Goal: Check status: Check status

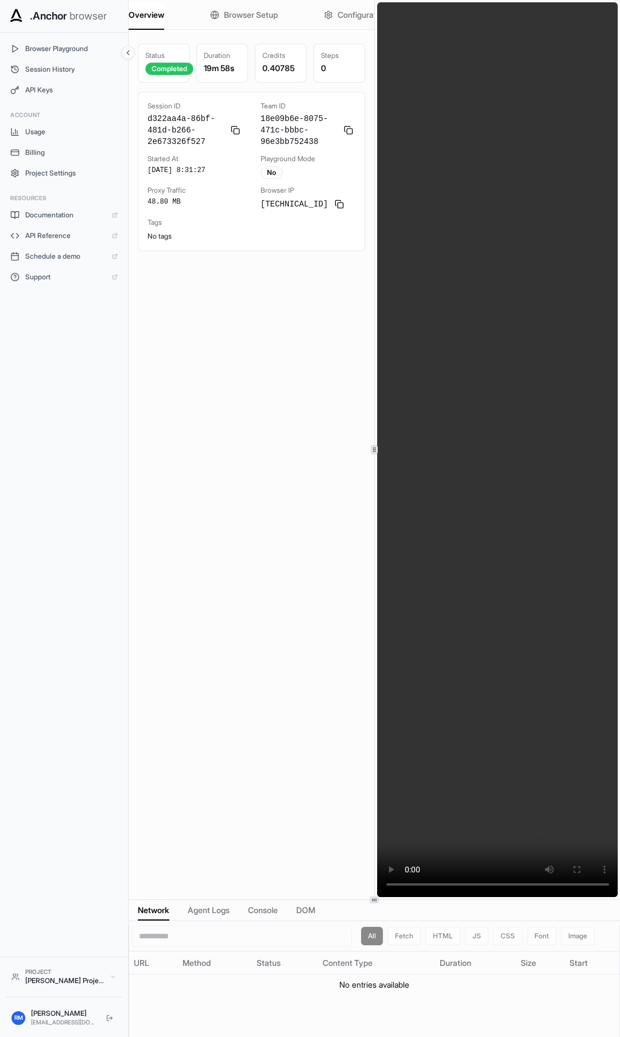
click at [131, 52] on icon at bounding box center [128, 53] width 8 height 8
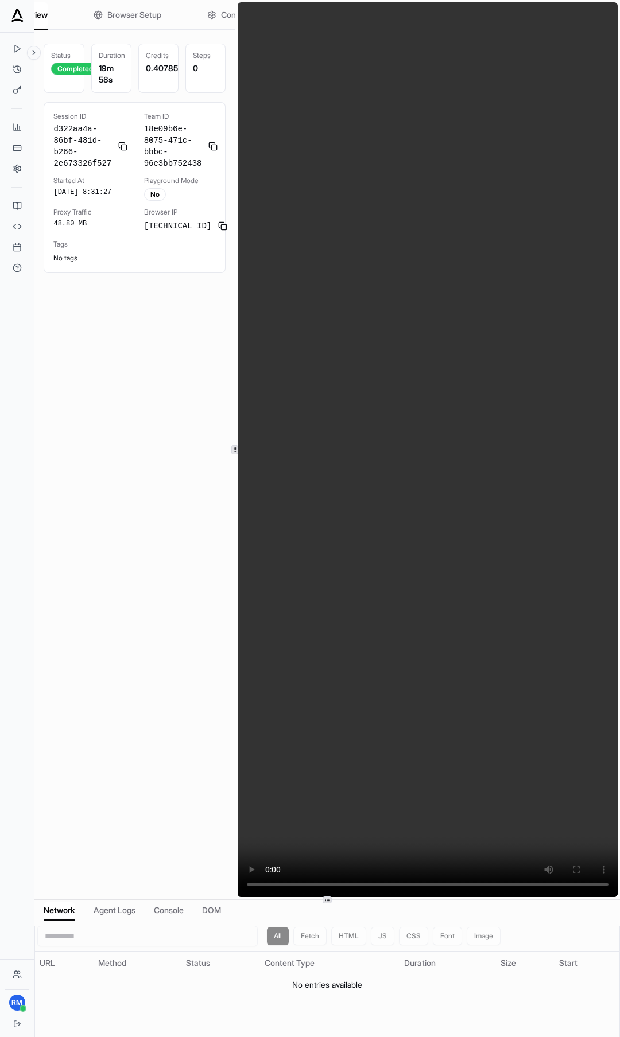
click at [233, 445] on div at bounding box center [234, 449] width 7 height 9
click at [17, 69] on icon at bounding box center [17, 69] width 9 height 9
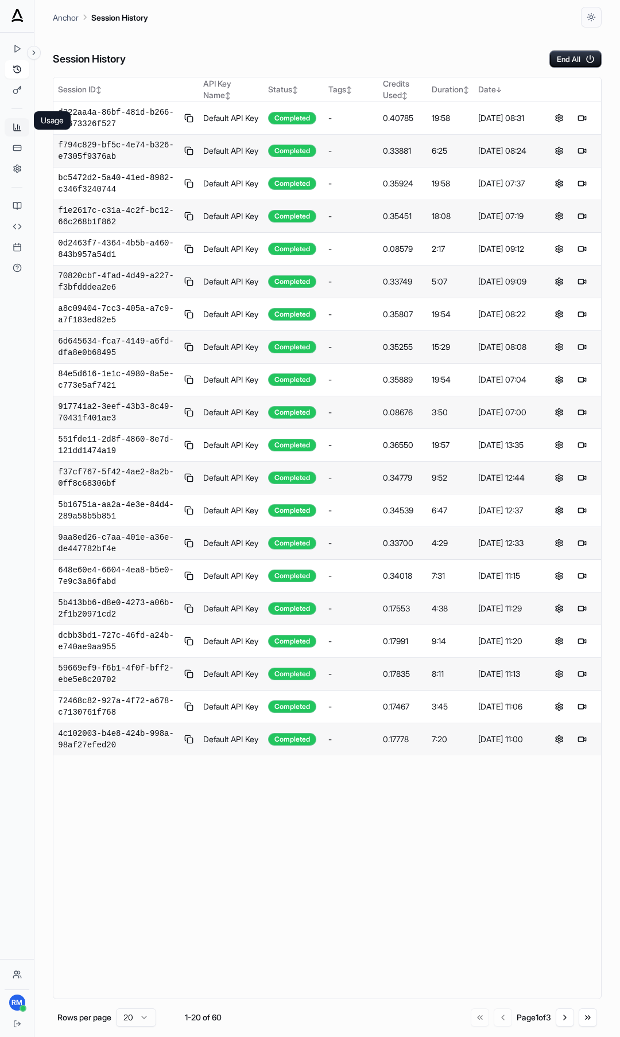
click at [17, 128] on icon at bounding box center [17, 127] width 9 height 9
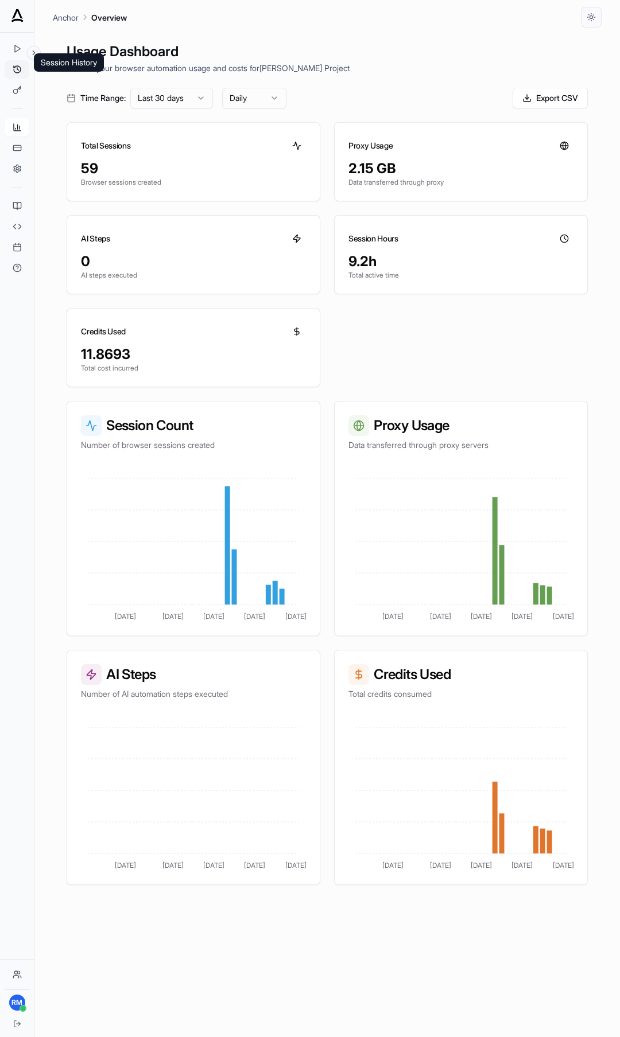
click at [15, 71] on icon at bounding box center [17, 69] width 9 height 9
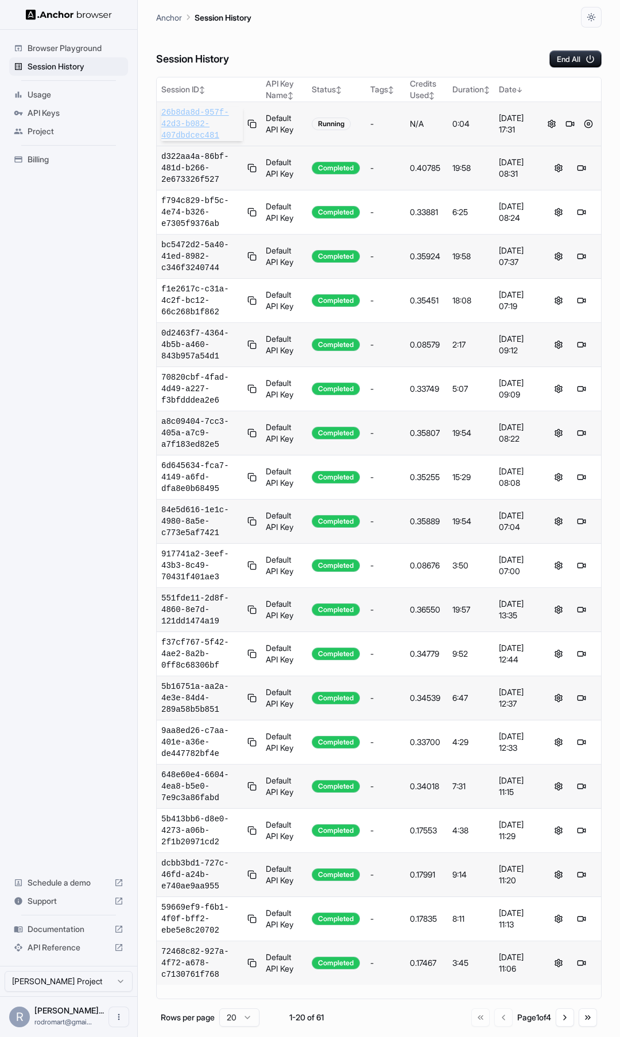
click at [167, 122] on span "26b8da8d-957f-42d3-b082-407dbdcec481" at bounding box center [201, 124] width 81 height 34
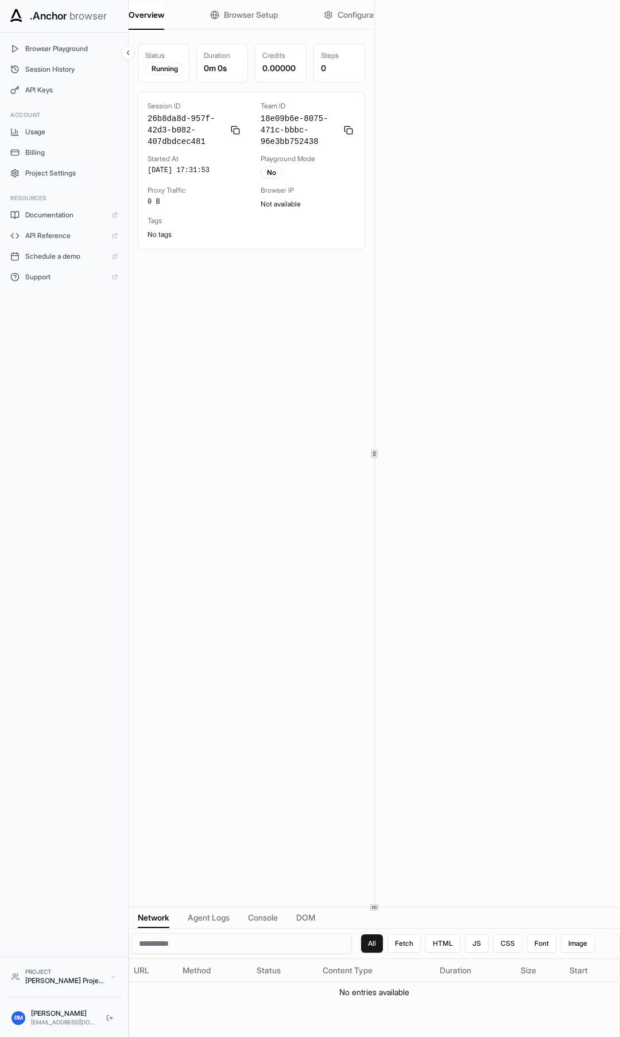
click at [437, 907] on div at bounding box center [373, 907] width 491 height 1
click at [127, 49] on icon at bounding box center [128, 53] width 8 height 8
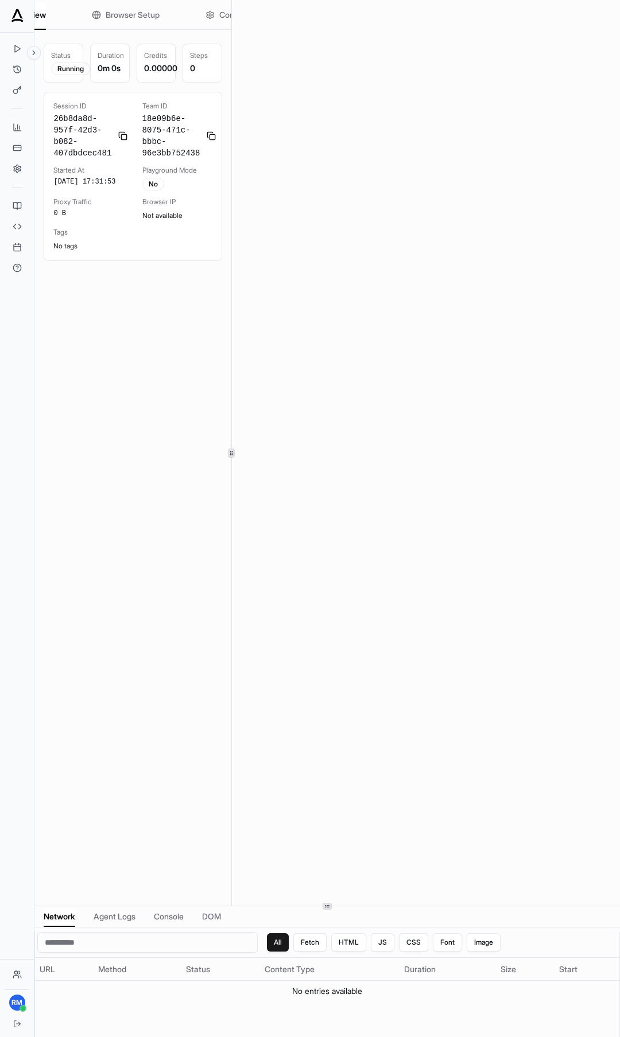
click at [231, 437] on div at bounding box center [231, 453] width 1 height 906
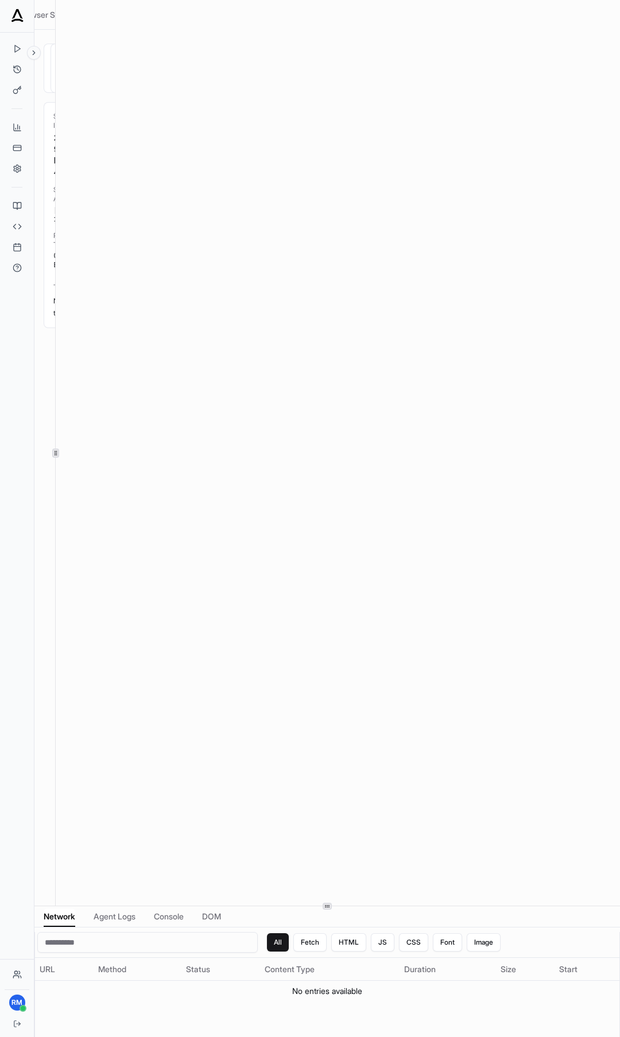
click at [55, 459] on div at bounding box center [55, 453] width 1 height 906
click at [55, 453] on icon at bounding box center [56, 453] width 6 height 6
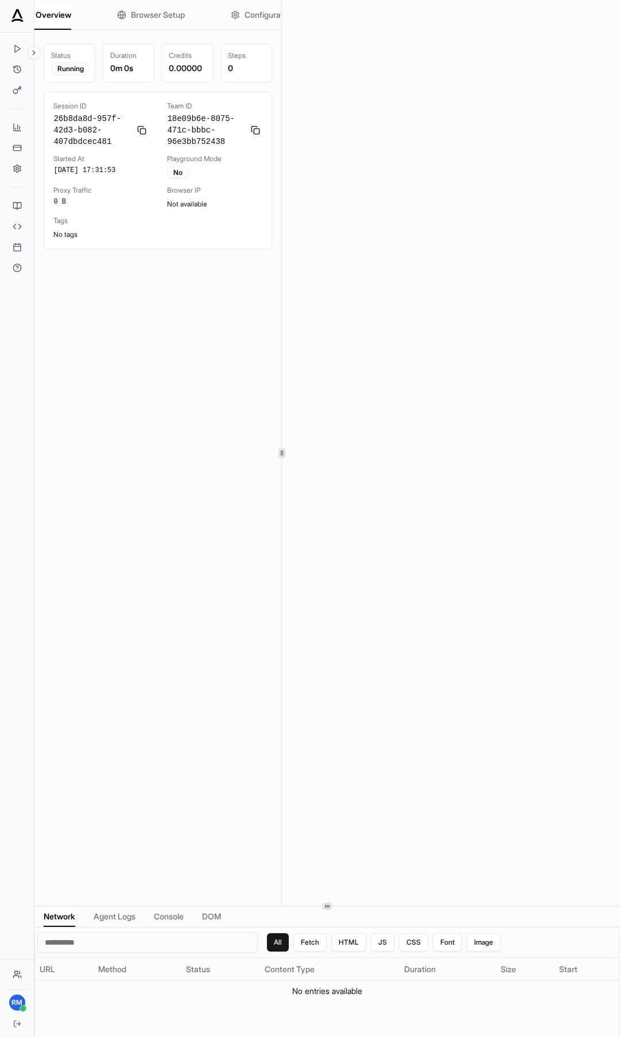
click at [282, 463] on div at bounding box center [281, 453] width 1 height 906
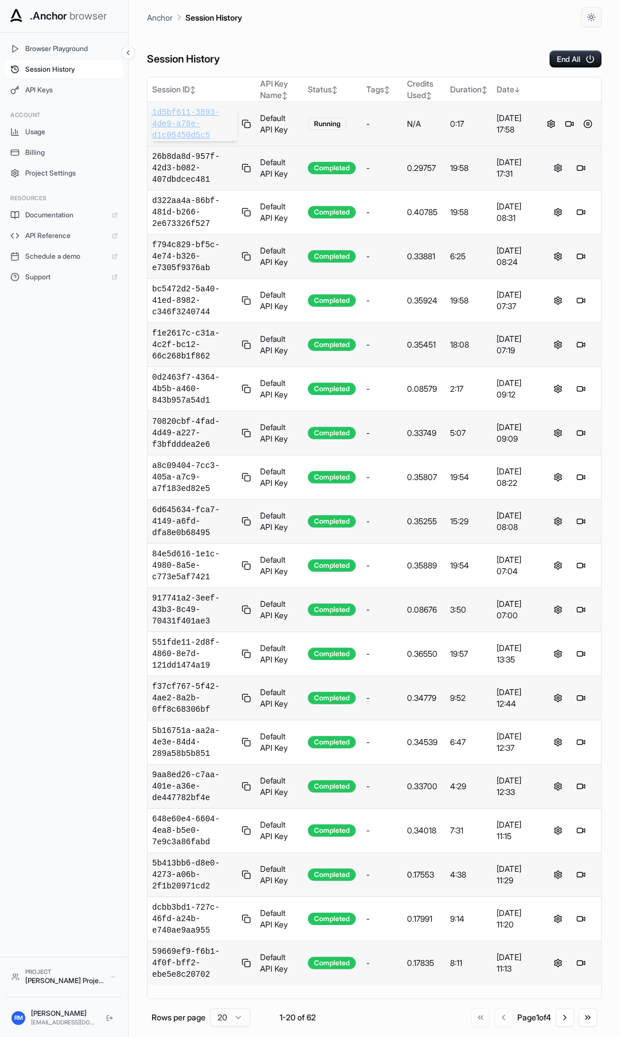
click at [187, 122] on span "1d5bf611-3893-4de9-a78e-d1c05450d5c5" at bounding box center [194, 124] width 85 height 34
click at [586, 123] on button at bounding box center [587, 124] width 14 height 14
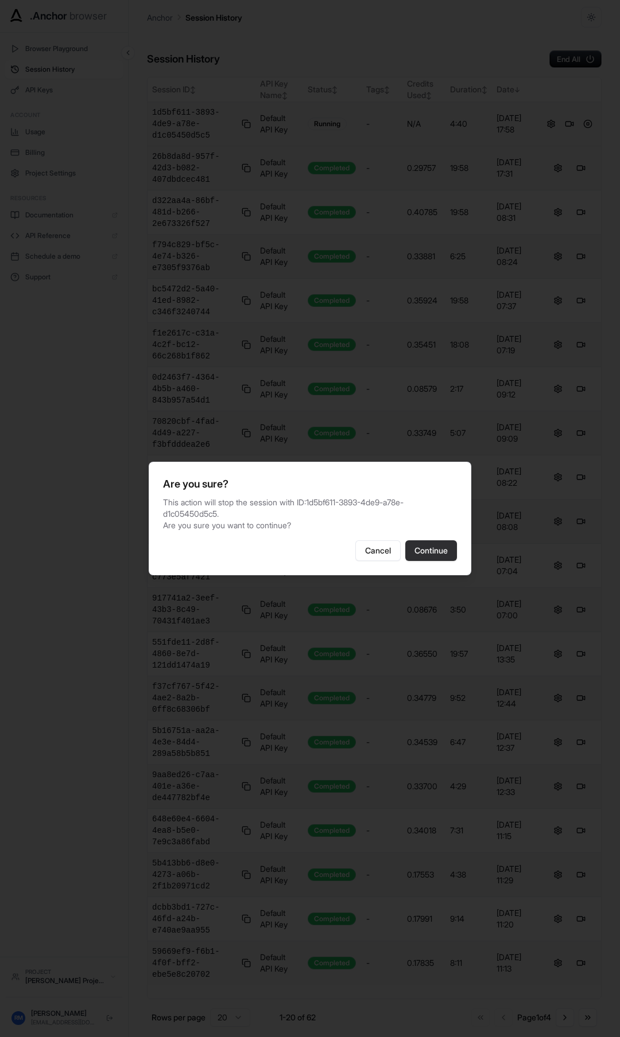
click at [441, 545] on button "Continue" at bounding box center [431, 550] width 52 height 21
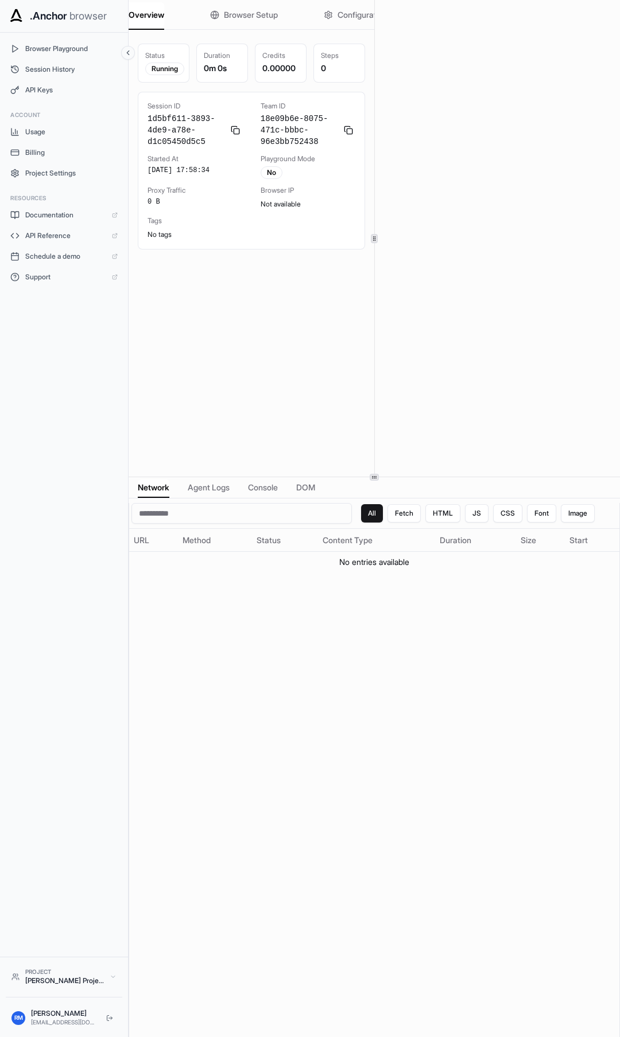
click at [128, 52] on icon at bounding box center [128, 53] width 8 height 8
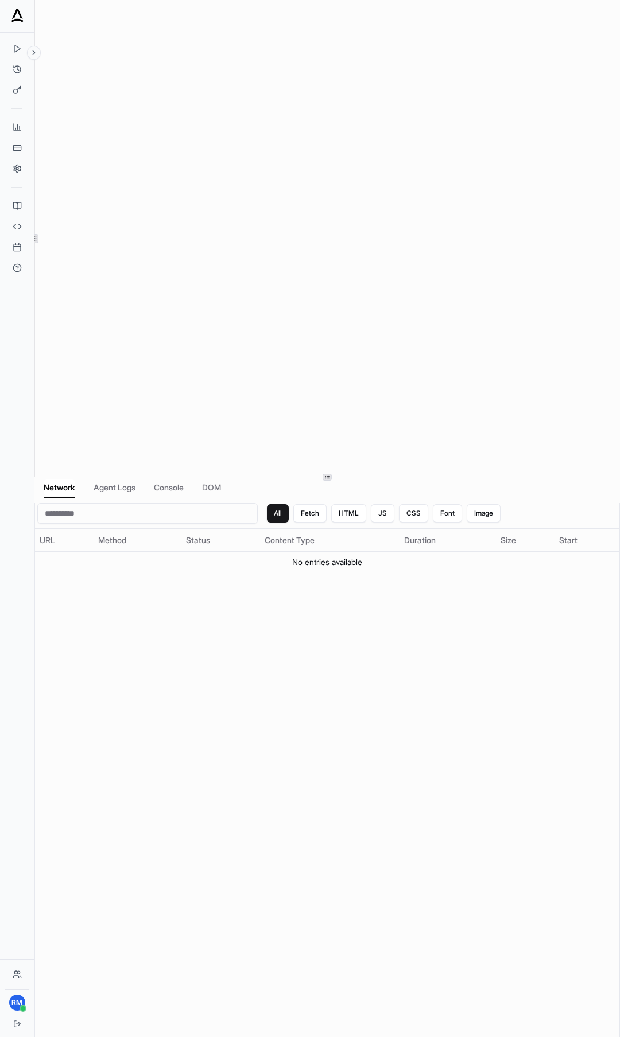
click at [30, 233] on div "RM Overview Browser Setup Configuration Status Running Duration 0m 0s Credits 0…" at bounding box center [310, 518] width 620 height 1037
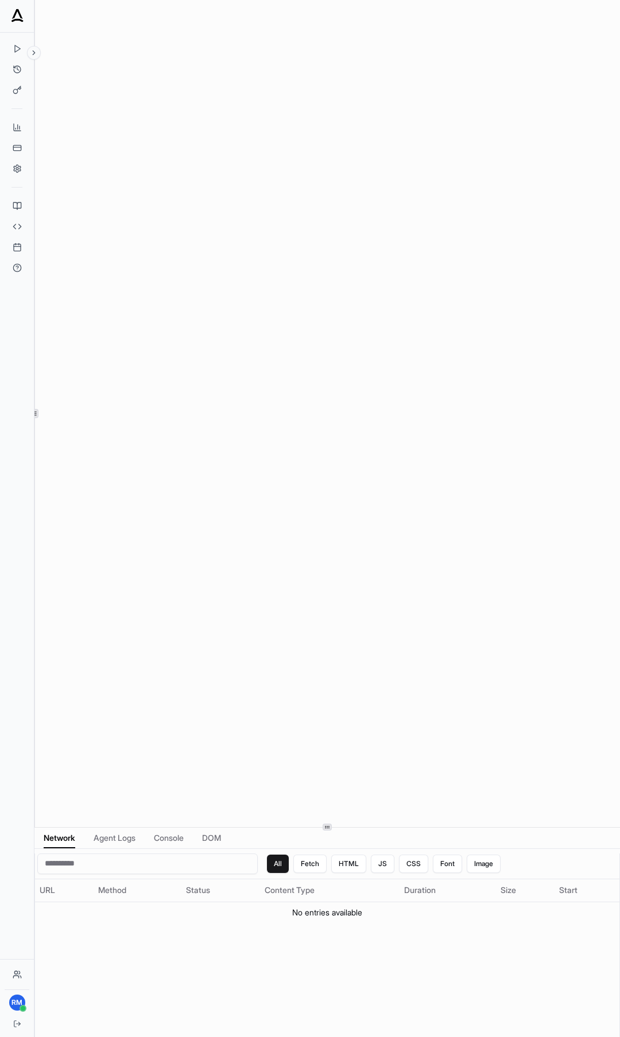
click at [294, 828] on div "Overview Browser Setup Configuration Status Running Duration 0m 0s Credits 0.00…" at bounding box center [326, 518] width 585 height 1037
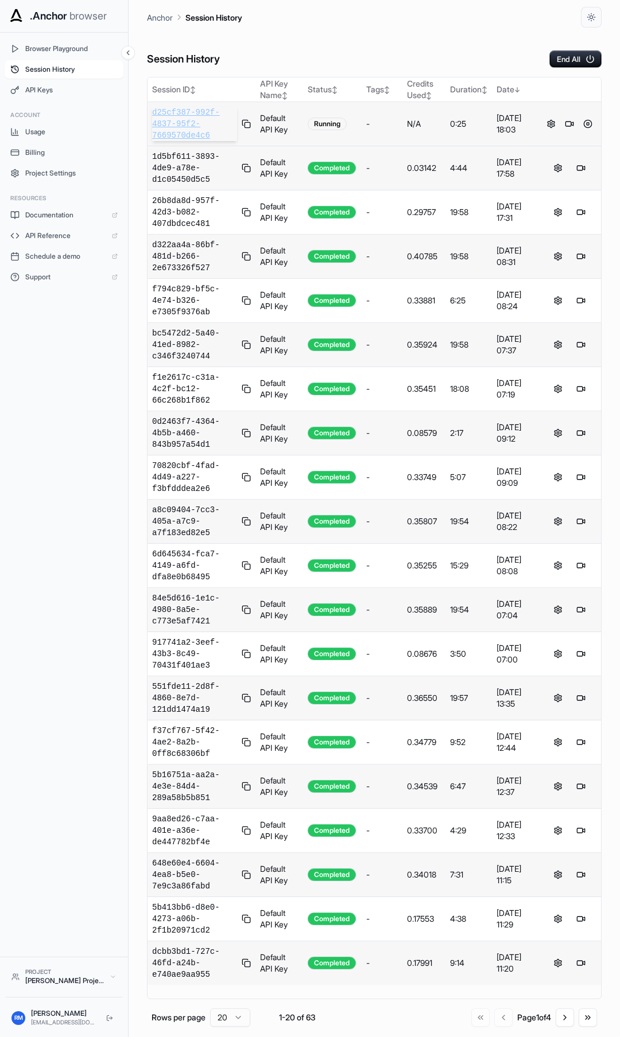
click at [194, 128] on span "d25cf387-992f-4837-95f2-7669570de4c6" at bounding box center [194, 124] width 85 height 34
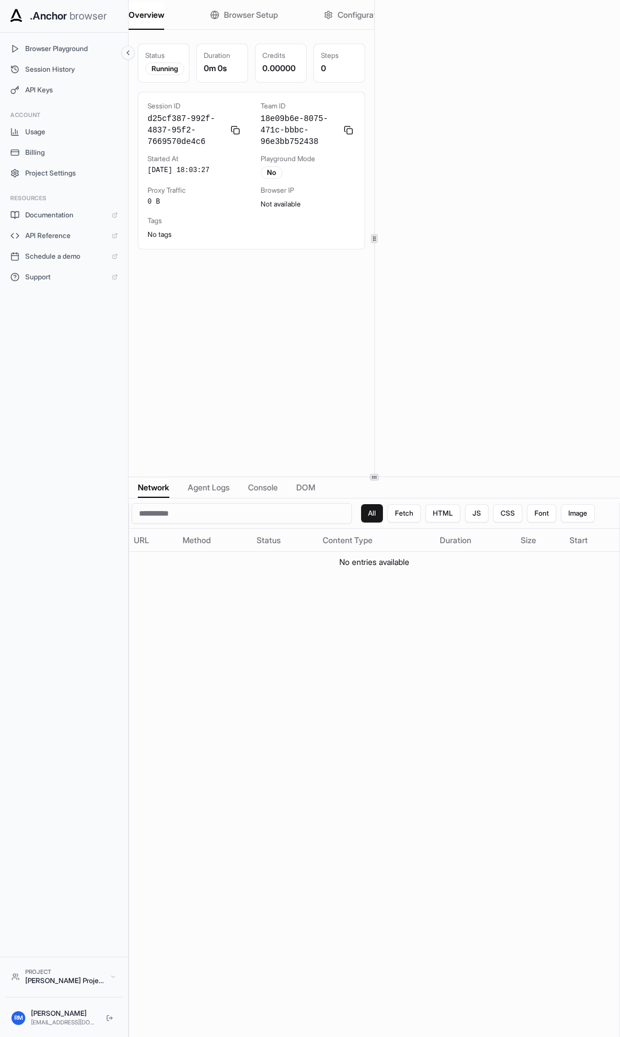
click at [129, 53] on icon at bounding box center [128, 53] width 8 height 8
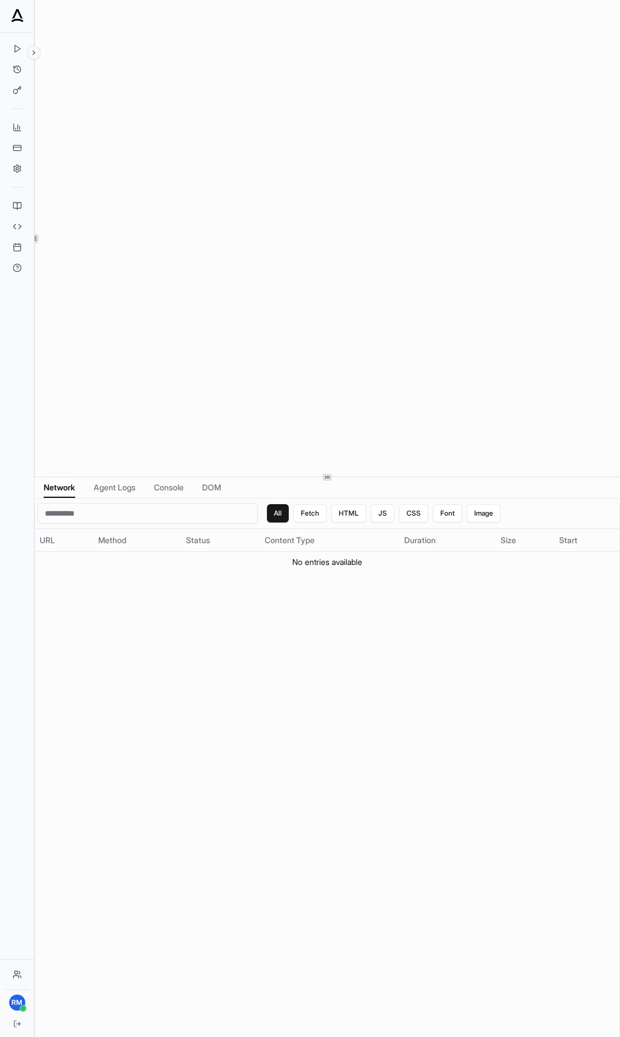
click at [0, 234] on div "RM Overview Browser Setup Configuration Status Running Duration 0m 0s Credits 0…" at bounding box center [310, 518] width 620 height 1037
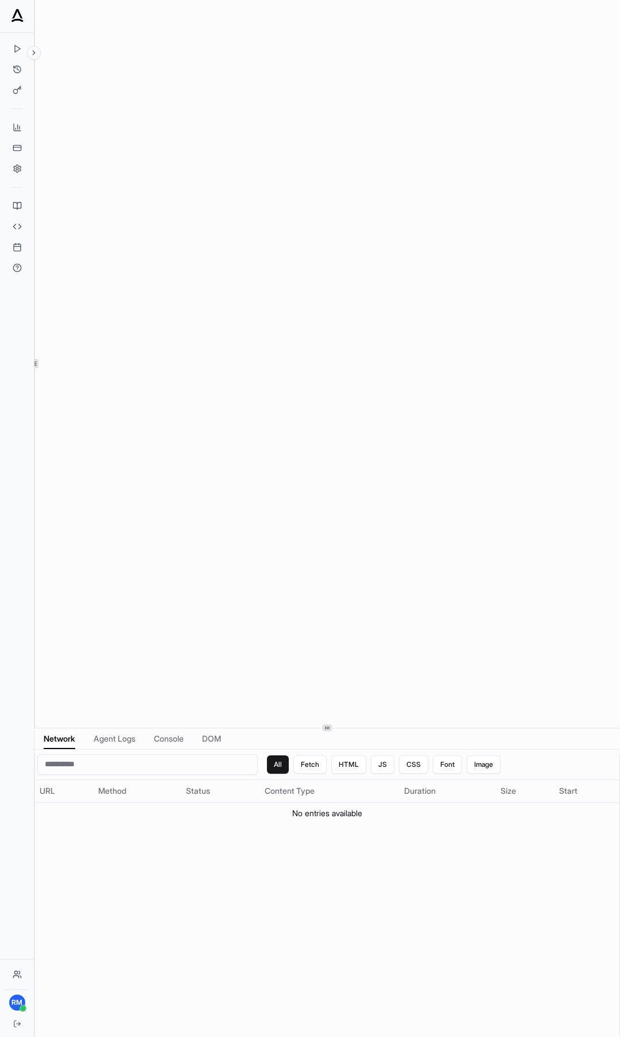
click at [357, 728] on div "Overview Browser Setup Configuration Status Running Duration 0m 0s Credits 0.00…" at bounding box center [326, 518] width 585 height 1037
click at [160, 738] on span "Console" at bounding box center [169, 738] width 30 height 11
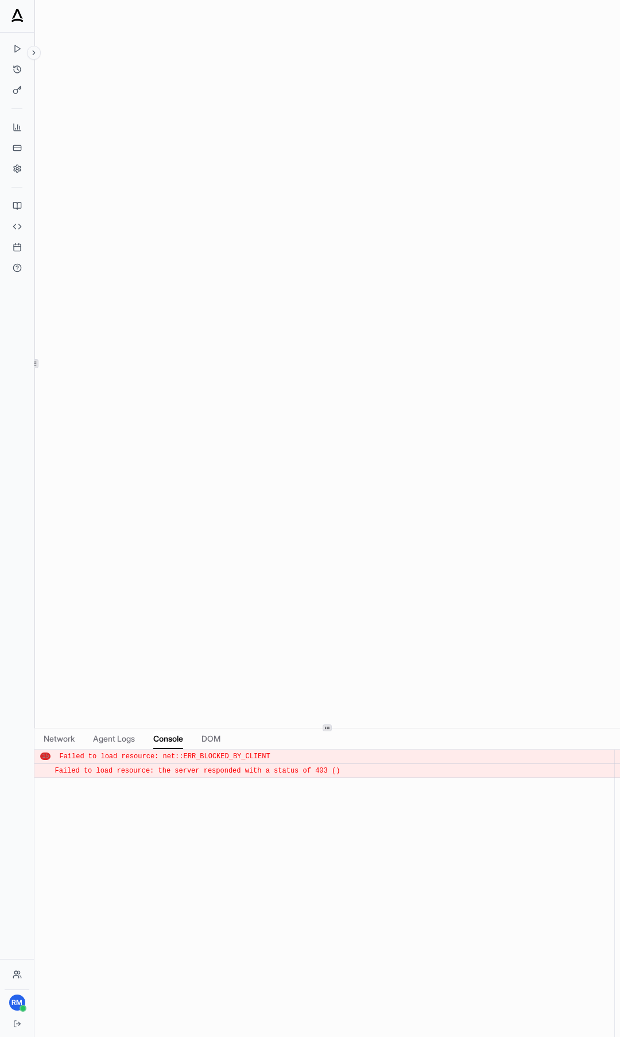
click at [229, 835] on div "​ 15 Failed to load resource: net::ERR_BLOCKED_BY_CLIENT ​ Failed to load resou…" at bounding box center [326, 899] width 585 height 299
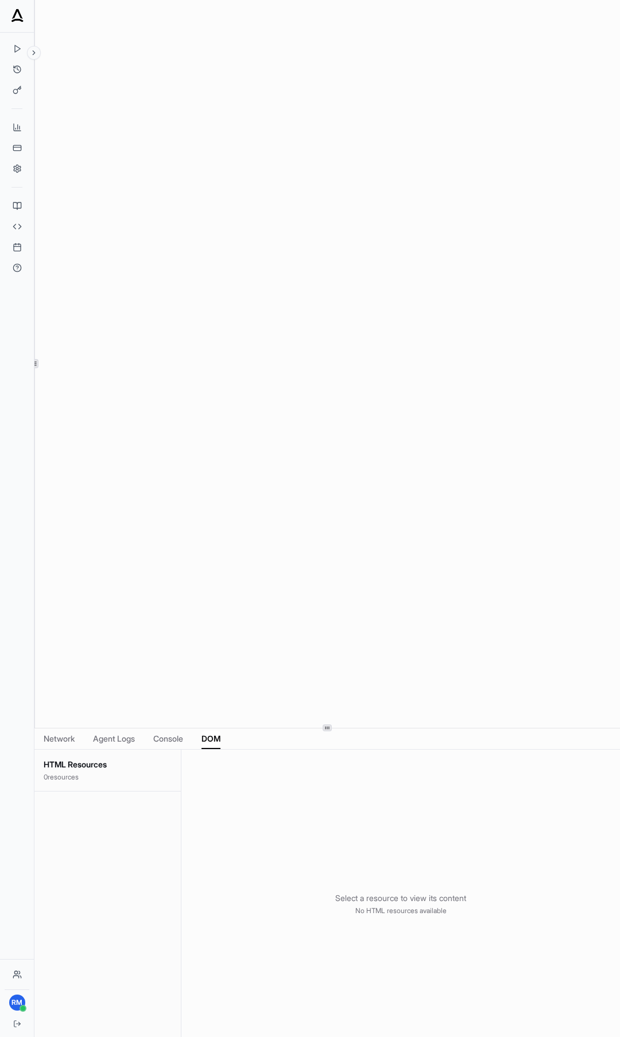
click at [220, 738] on span "DOM" at bounding box center [210, 738] width 19 height 11
click at [158, 740] on span "Console" at bounding box center [168, 738] width 30 height 11
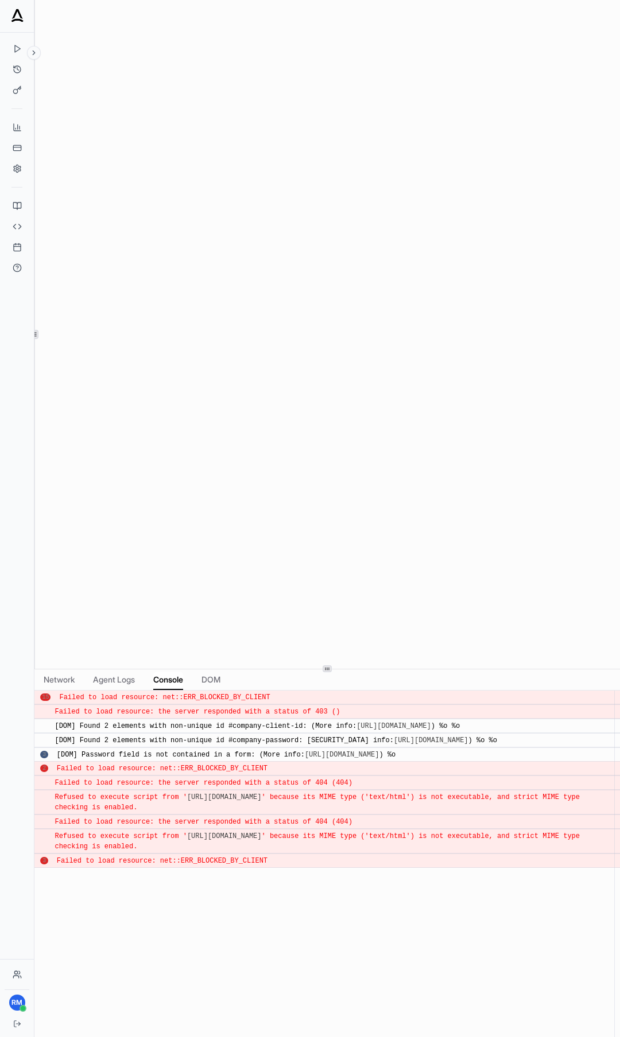
click at [312, 669] on div at bounding box center [326, 669] width 585 height 1
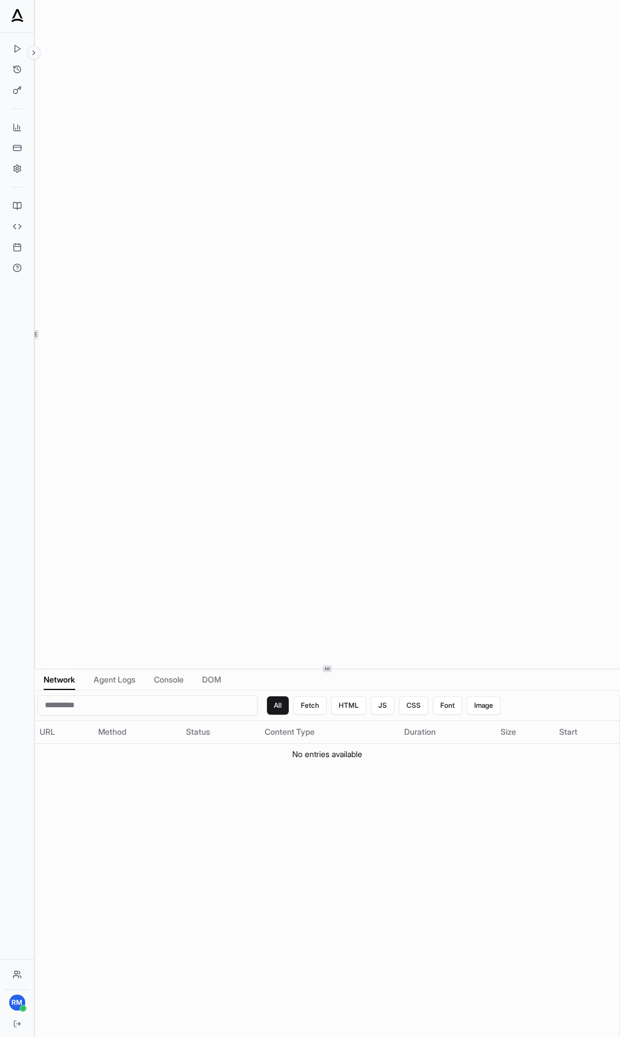
click at [55, 677] on span "Network" at bounding box center [60, 679] width 32 height 11
click at [166, 680] on span "Console" at bounding box center [169, 679] width 30 height 11
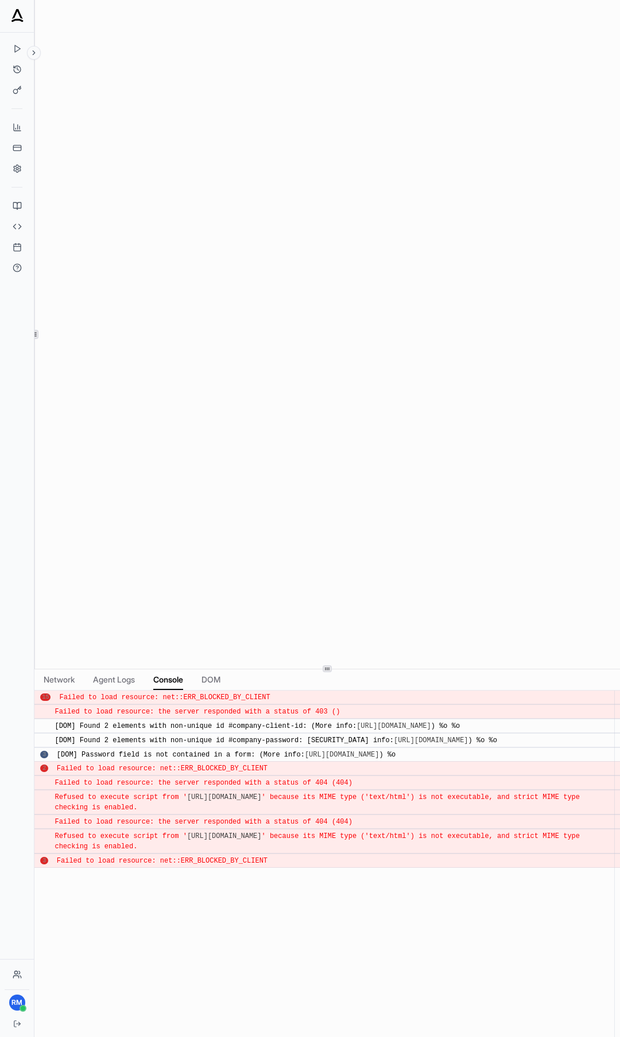
click at [279, 880] on div "​ 15 Failed to load resource: net::ERR_BLOCKED_BY_CLIENT ​ Failed to load resou…" at bounding box center [326, 870] width 585 height 359
click at [276, 871] on div "​ 15 Failed to load resource: net::ERR_BLOCKED_BY_CLIENT ​ Failed to load resou…" at bounding box center [326, 870] width 585 height 359
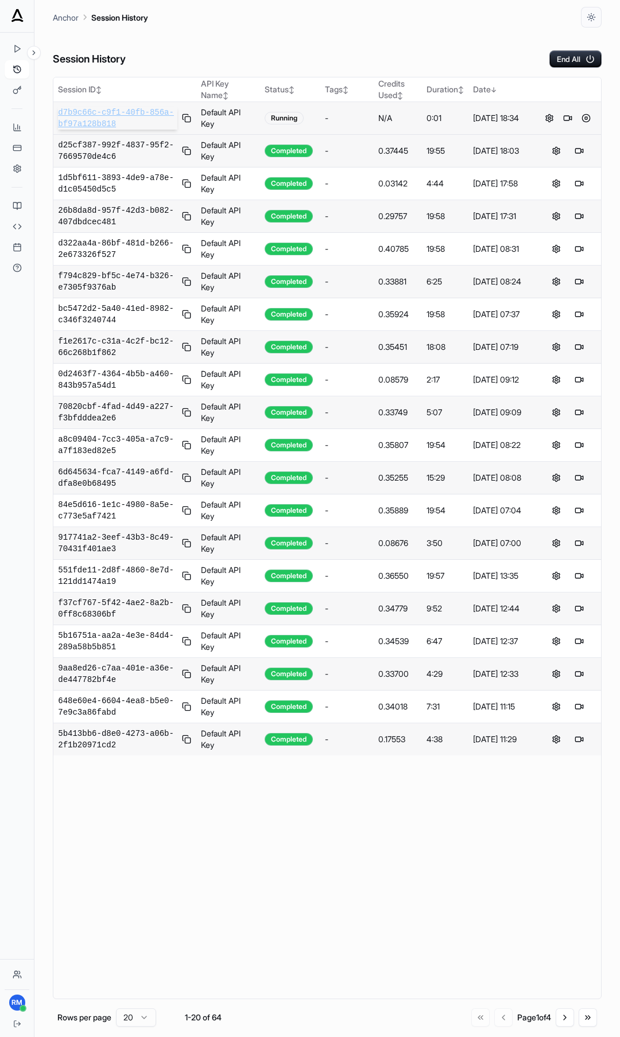
click at [105, 114] on span "d7b9c66c-c9f1-40fb-856a-bf97a128b818" at bounding box center [117, 118] width 119 height 23
click at [585, 116] on button at bounding box center [586, 118] width 14 height 14
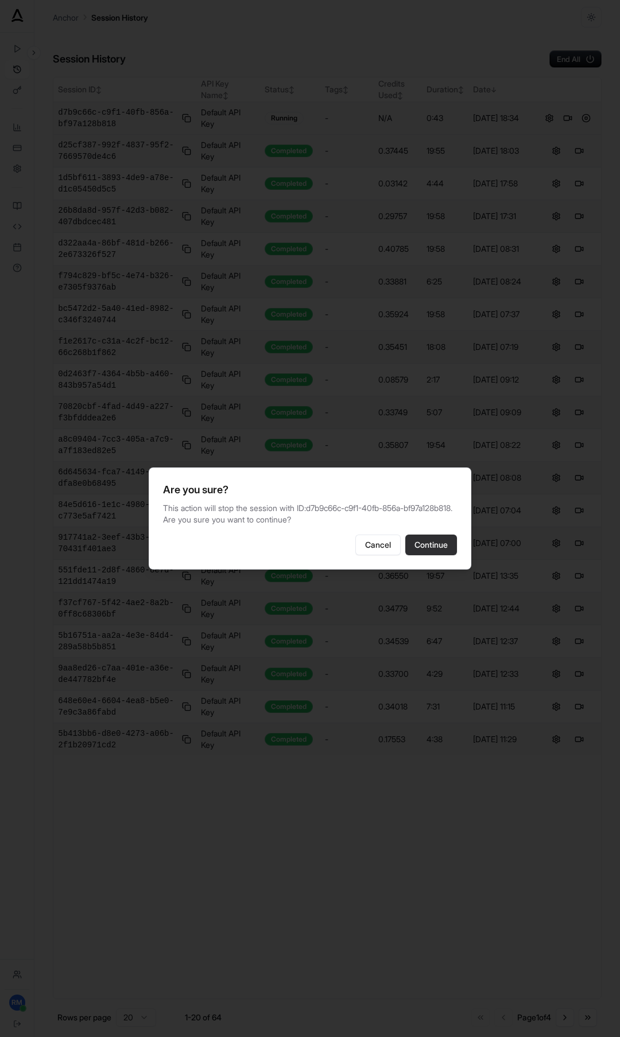
click at [428, 543] on button "Continue" at bounding box center [431, 545] width 52 height 21
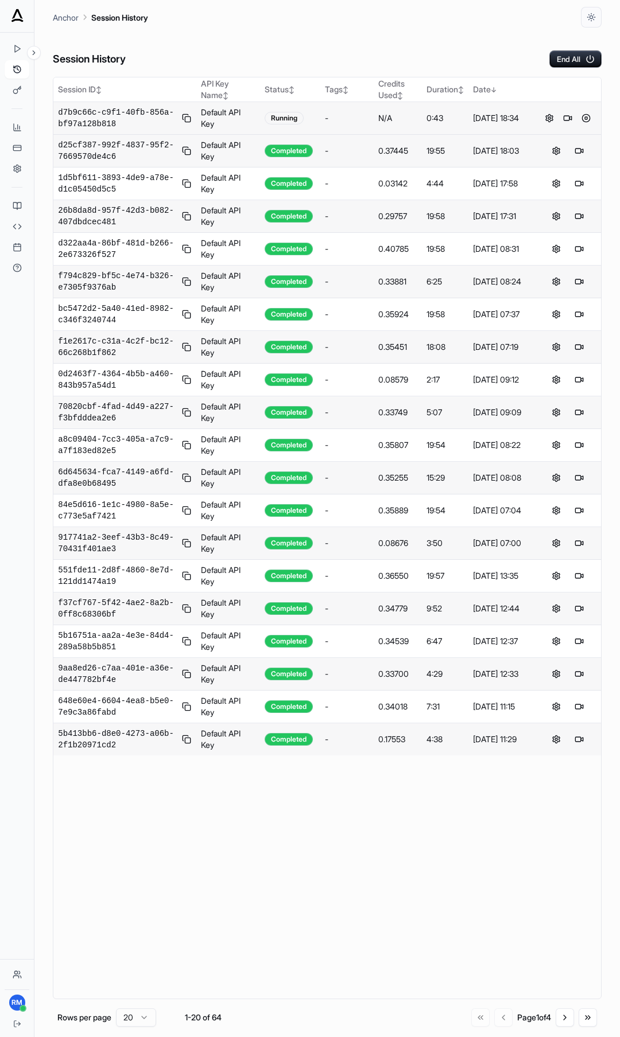
click at [369, 44] on div "Session History End All" at bounding box center [327, 48] width 548 height 40
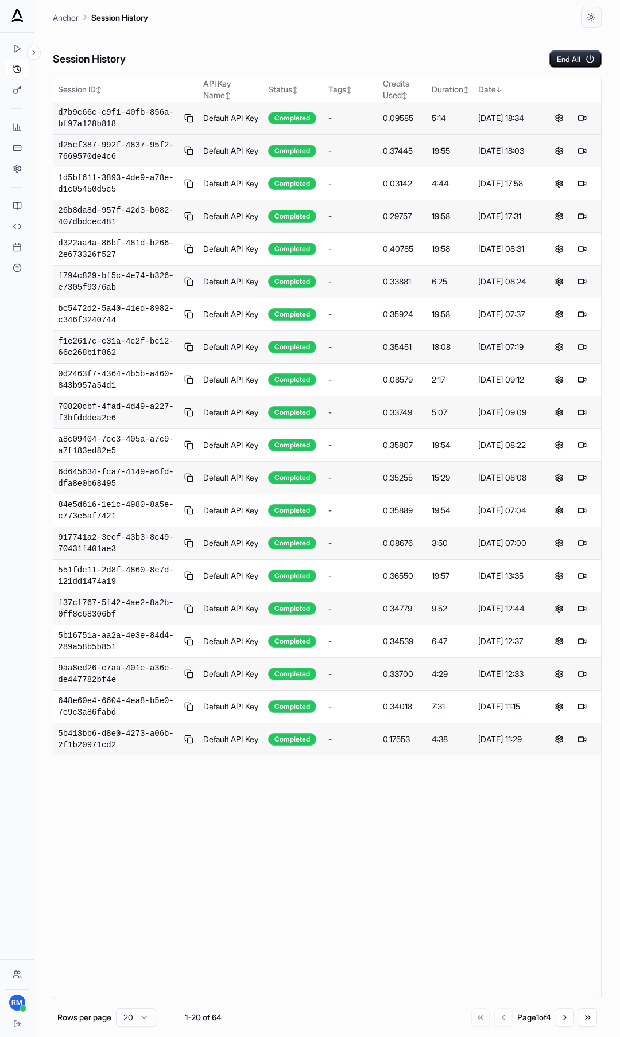
drag, startPoint x: 63, startPoint y: 38, endPoint x: 42, endPoint y: 10, distance: 35.0
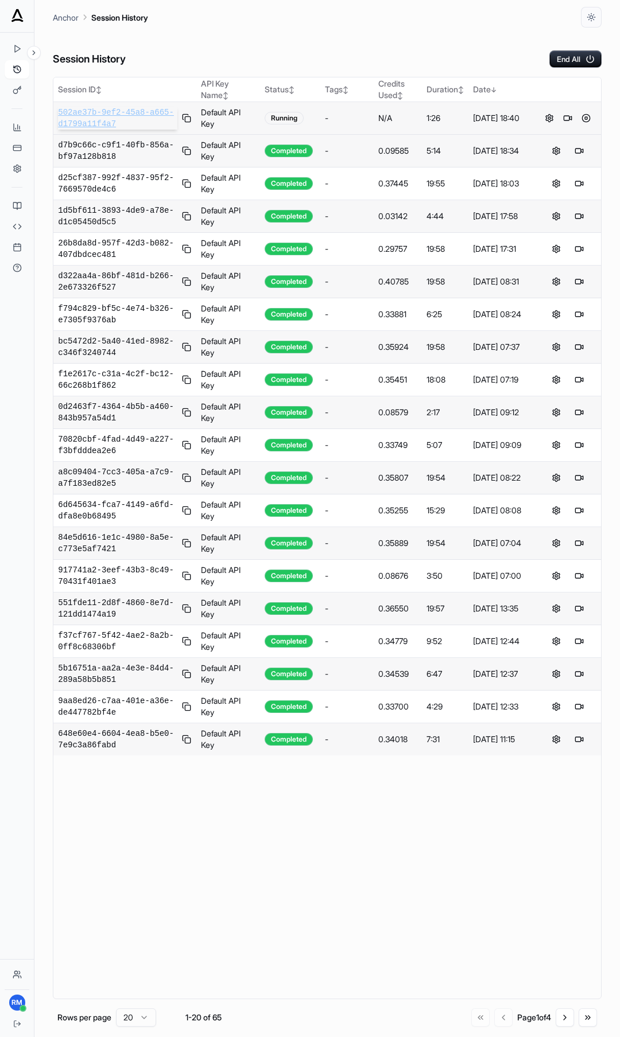
click at [130, 118] on span "502ae37b-9ef2-45a8-a665-d1799a11f4a7" at bounding box center [117, 118] width 119 height 23
click at [587, 117] on button at bounding box center [586, 118] width 14 height 14
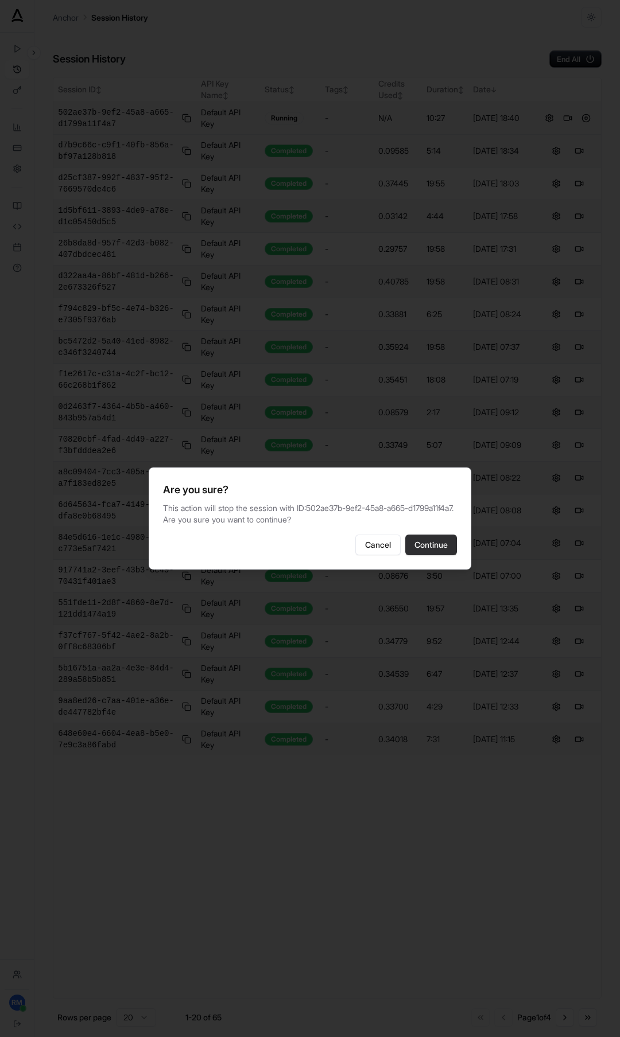
click at [433, 542] on button "Continue" at bounding box center [431, 545] width 52 height 21
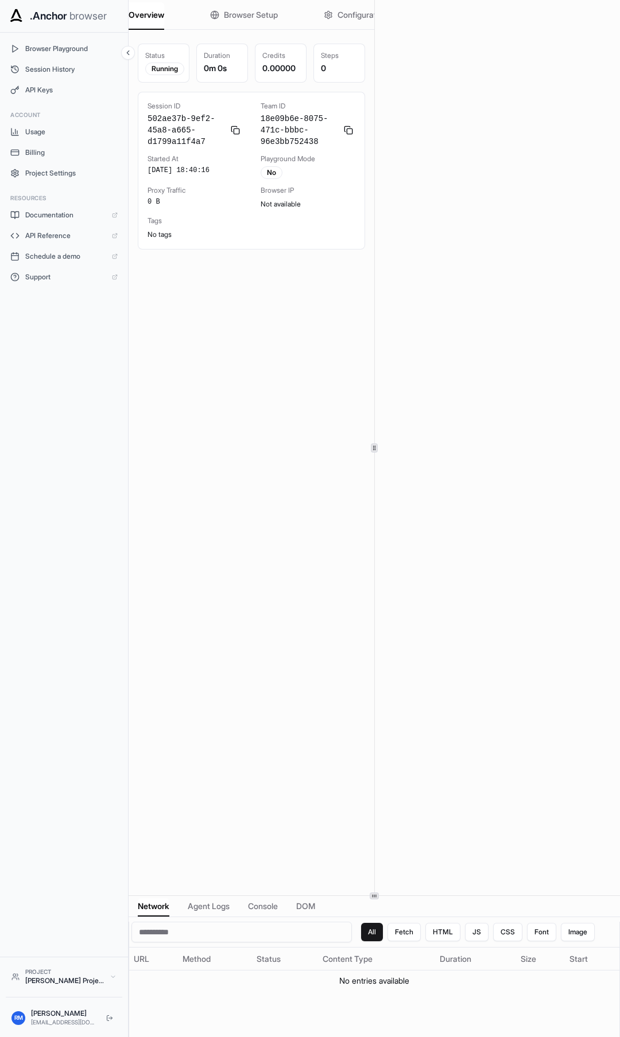
click at [376, 895] on icon at bounding box center [374, 896] width 6 height 6
click at [130, 53] on icon at bounding box center [128, 53] width 8 height 8
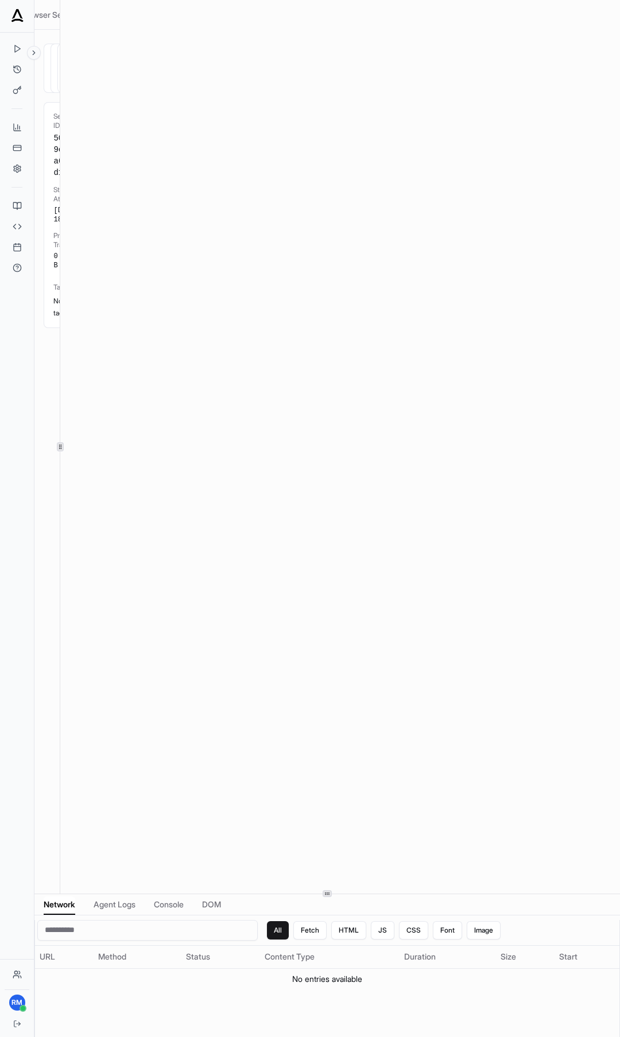
click at [57, 428] on div "Overview Browser Setup Configuration Status Running Duration 0m 0s Credits 0.00…" at bounding box center [326, 447] width 585 height 894
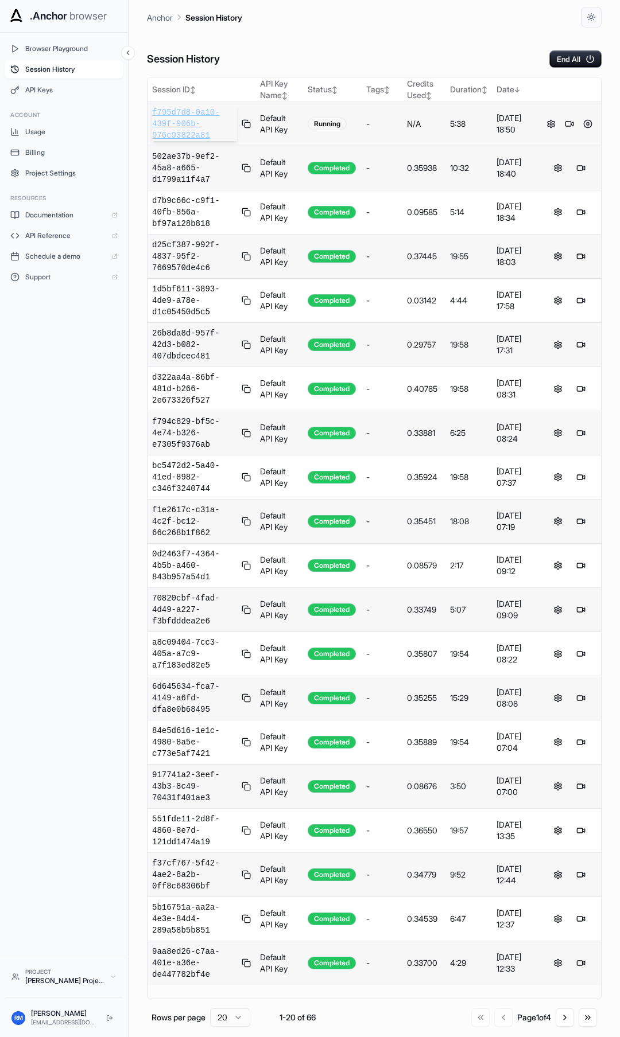
click at [175, 127] on span "f795d7d8-0a10-439f-906b-976c93822a81" at bounding box center [194, 124] width 85 height 34
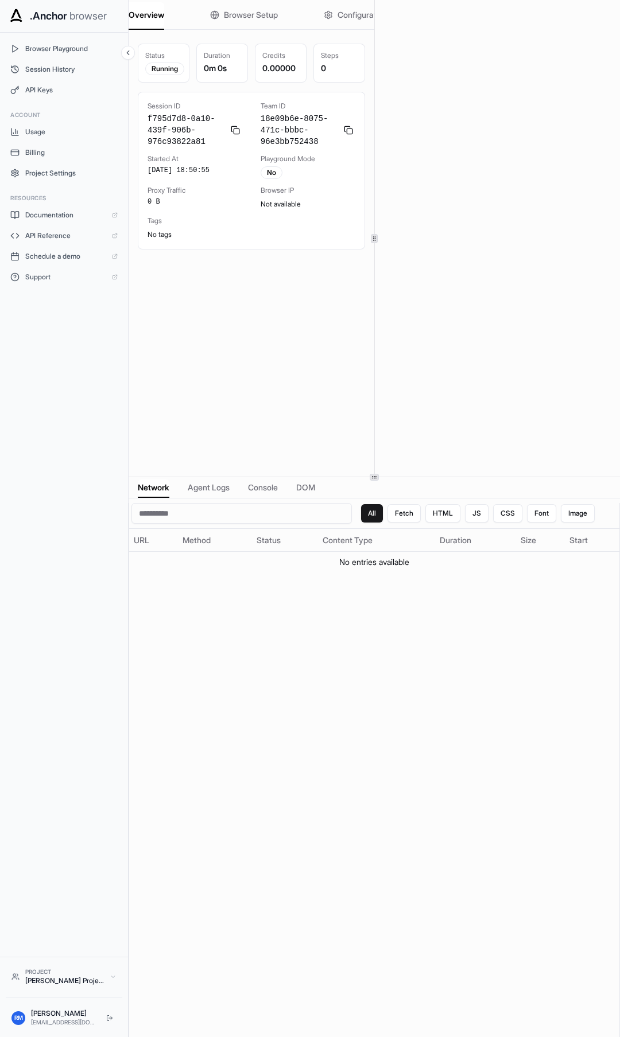
click at [373, 474] on div at bounding box center [373, 477] width 9 height 7
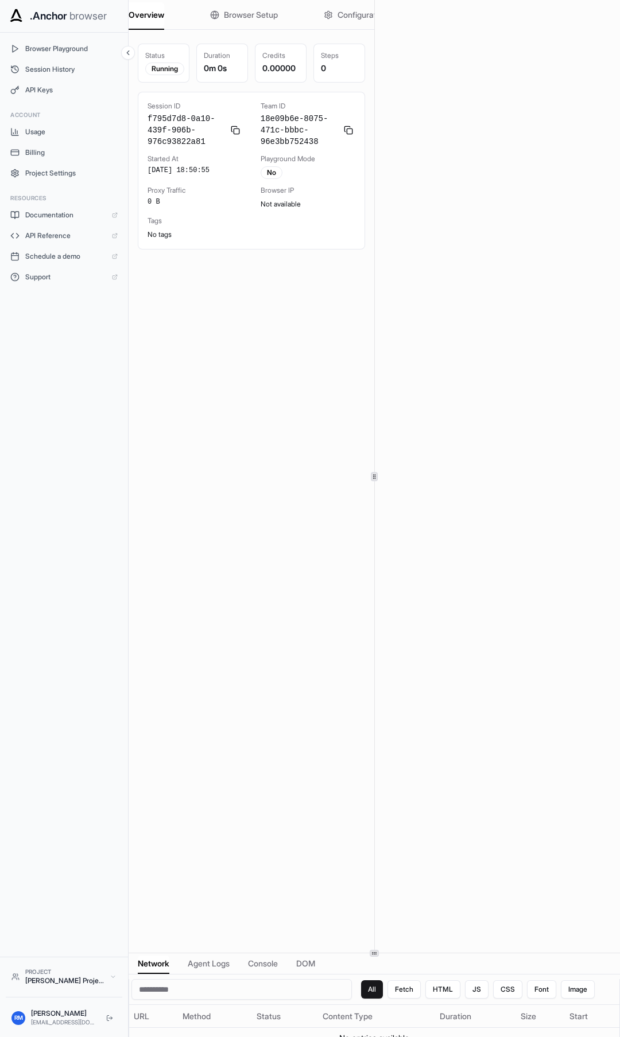
click at [347, 953] on div at bounding box center [373, 953] width 491 height 1
click at [129, 51] on icon at bounding box center [128, 53] width 8 height 8
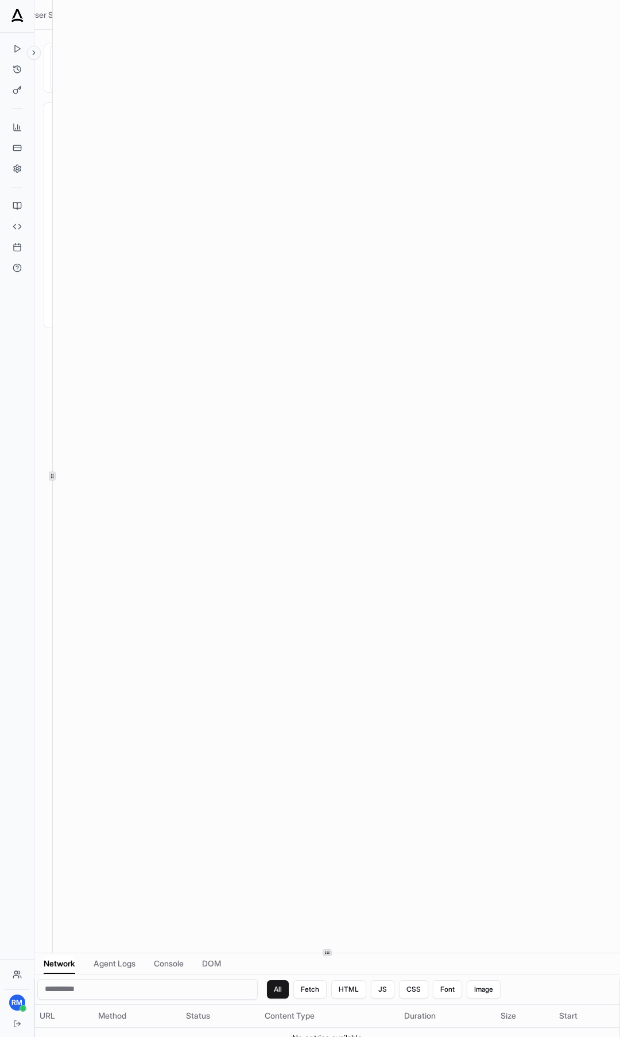
click at [52, 467] on div at bounding box center [52, 476] width 1 height 953
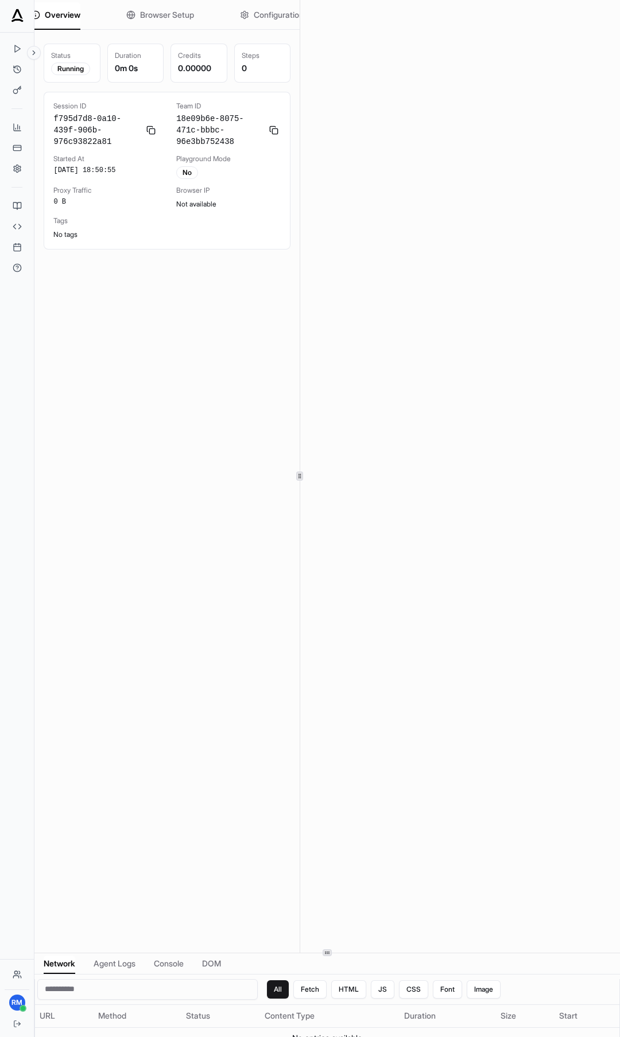
click at [299, 93] on div at bounding box center [299, 476] width 1 height 953
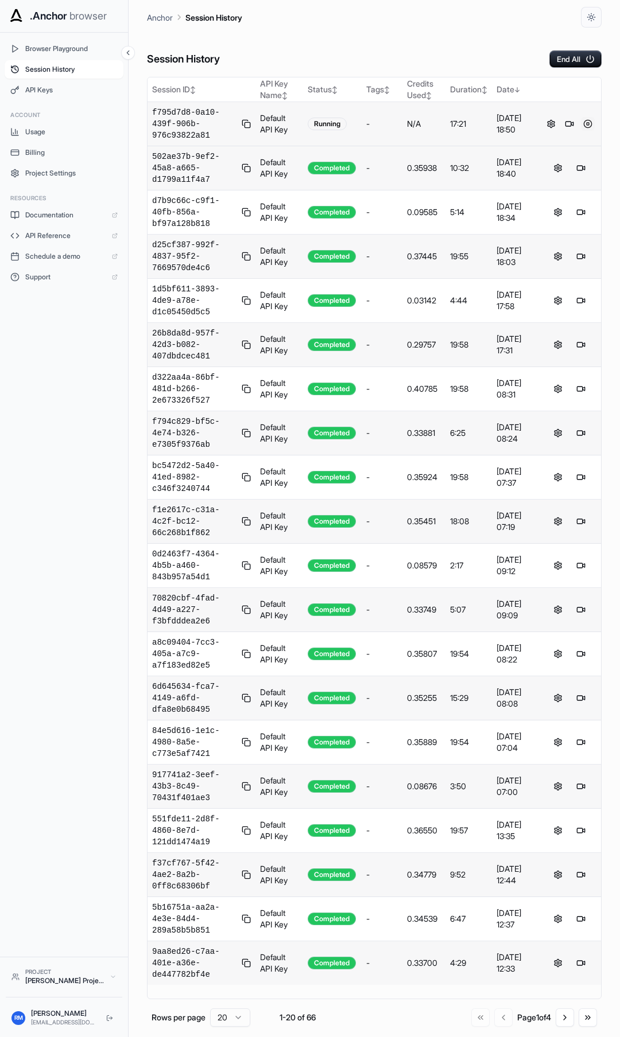
click at [589, 123] on button at bounding box center [587, 124] width 14 height 14
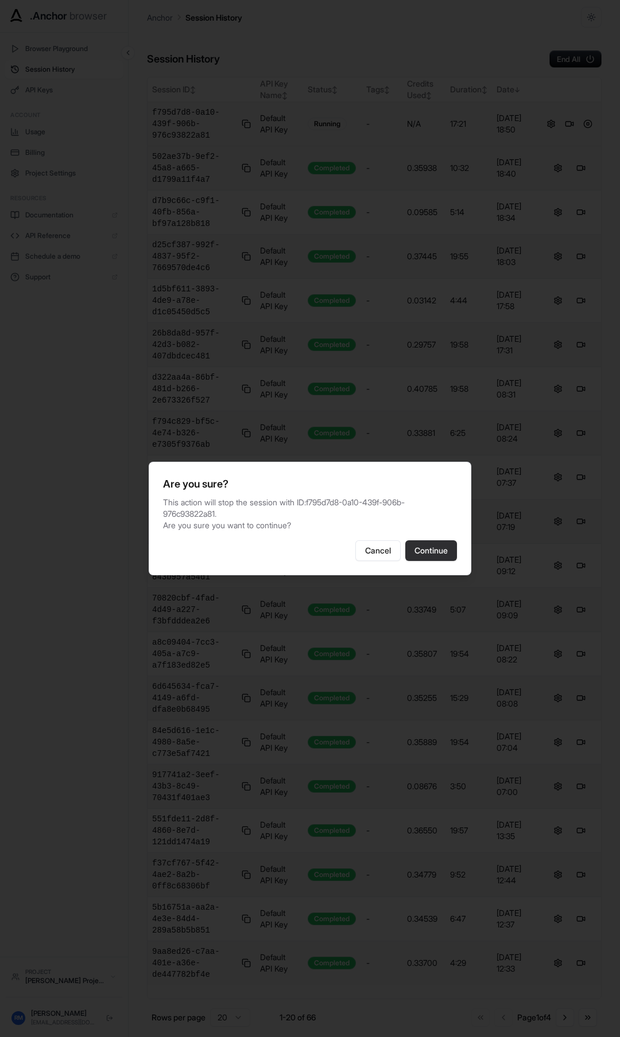
click at [445, 554] on button "Continue" at bounding box center [431, 550] width 52 height 21
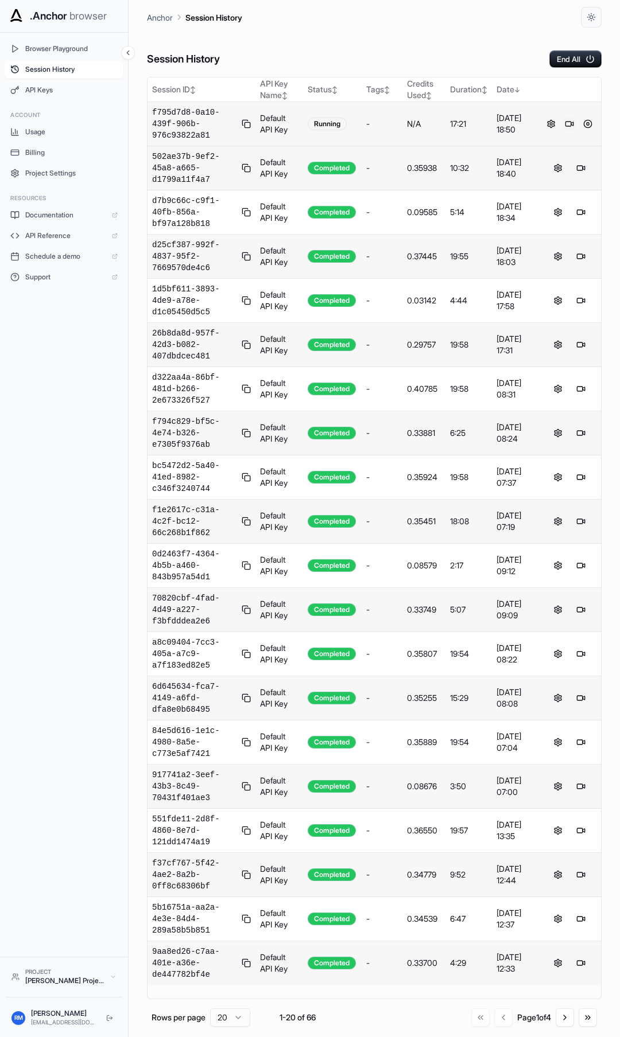
click at [568, 120] on button at bounding box center [569, 124] width 14 height 14
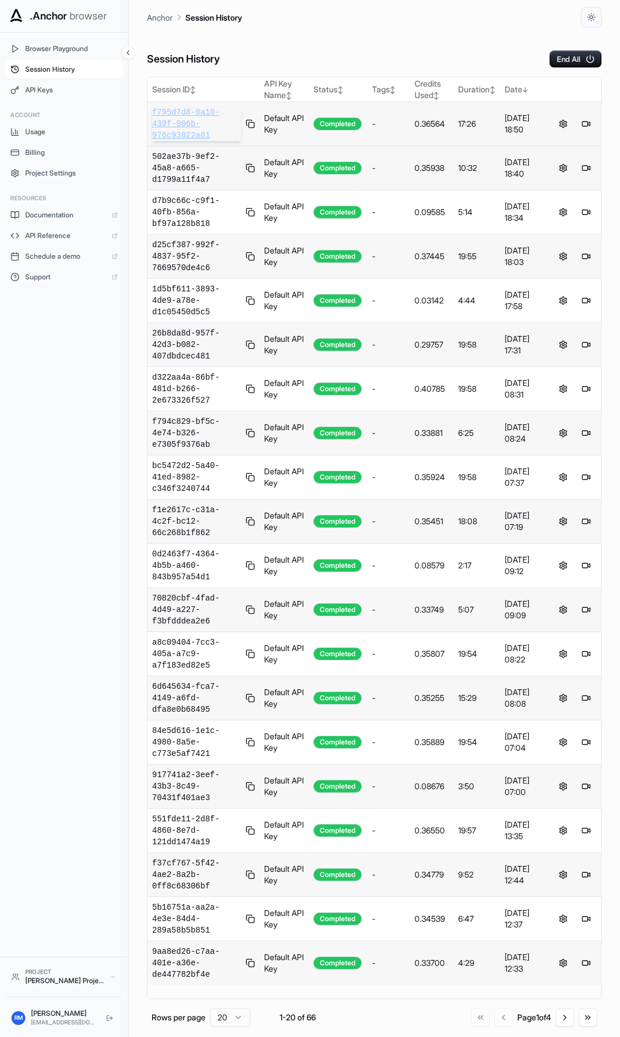
click at [180, 110] on span "f795d7d8-0a10-439f-906b-976c93822a81" at bounding box center [196, 124] width 89 height 34
